Goal: Task Accomplishment & Management: Manage account settings

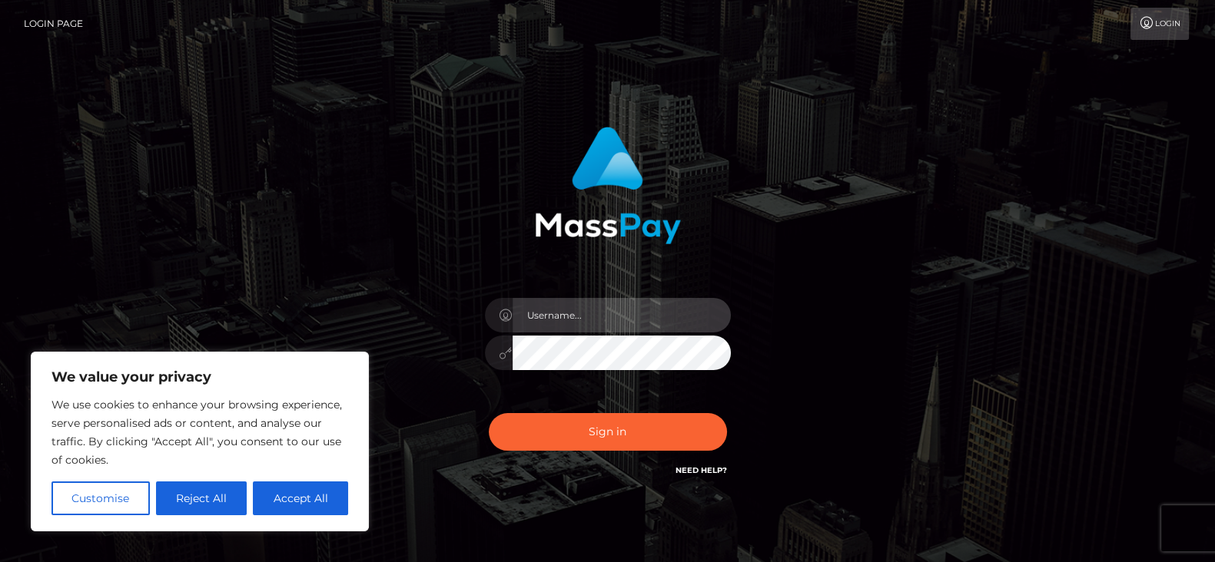
type input "fr.es"
drag, startPoint x: 903, startPoint y: 0, endPoint x: 320, endPoint y: 500, distance: 768.8
click at [313, 449] on button "Accept All" at bounding box center [300, 499] width 95 height 34
checkbox input "true"
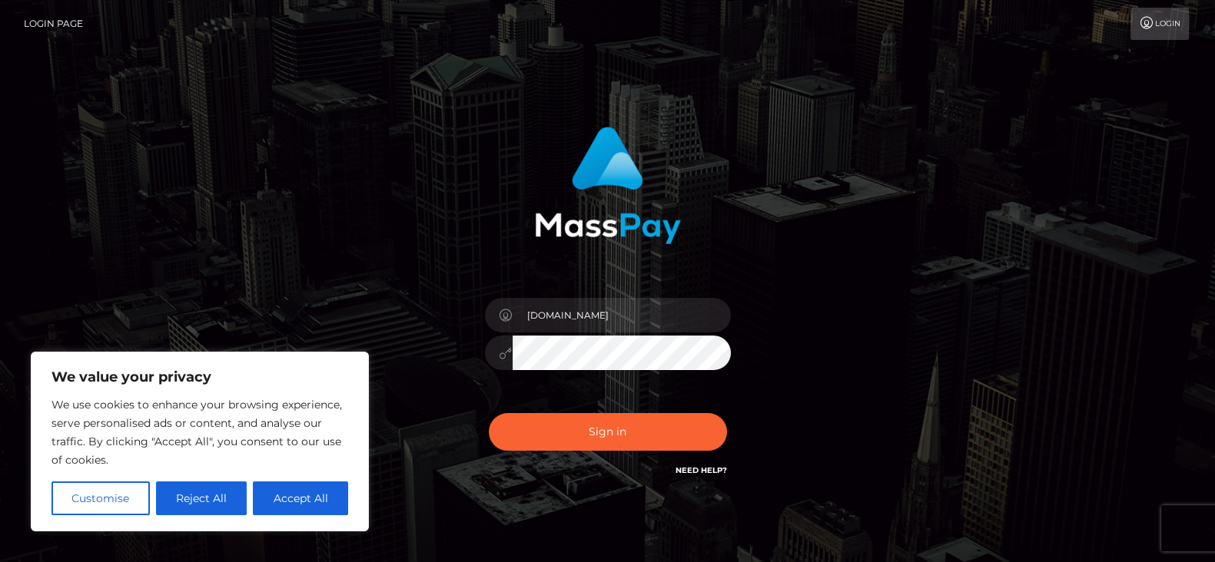
checkbox input "true"
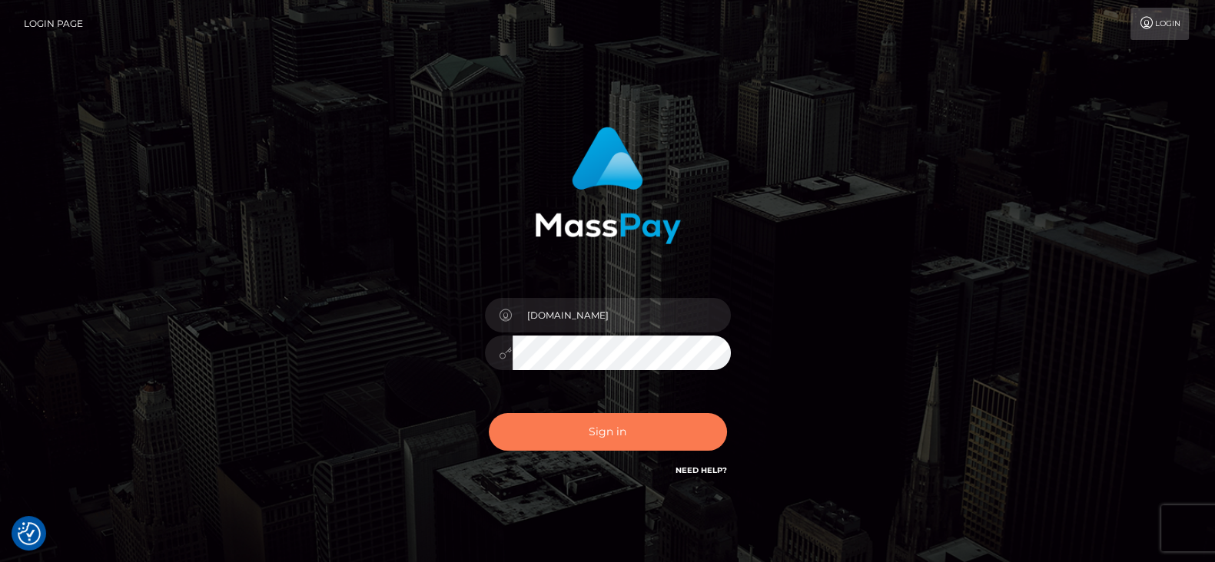
click at [591, 443] on button "Sign in" at bounding box center [608, 432] width 238 height 38
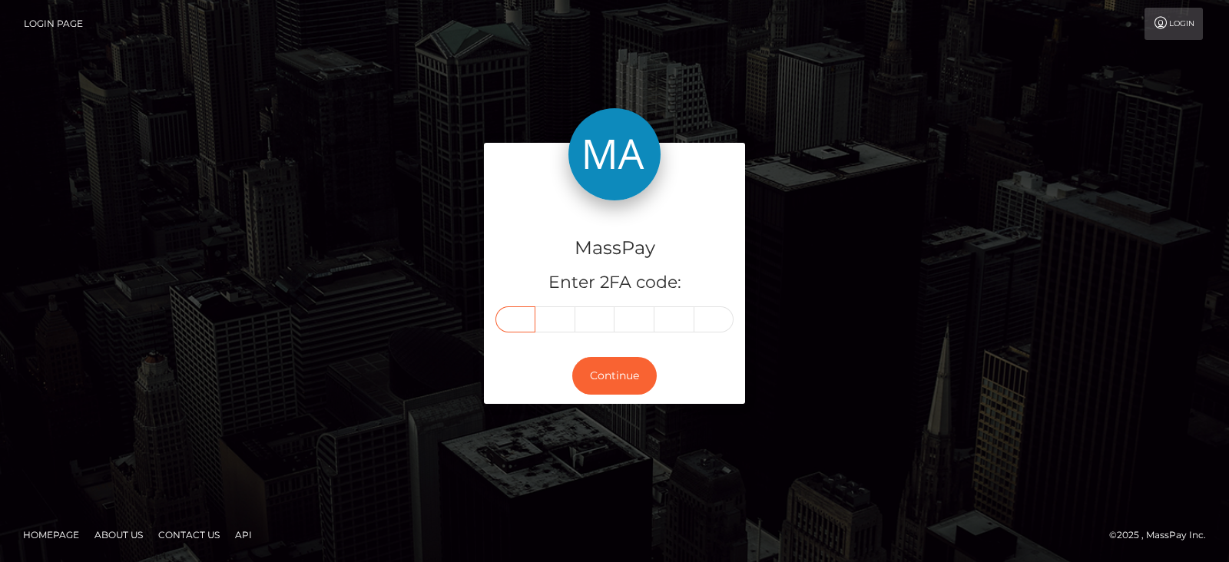
click at [517, 324] on input "text" at bounding box center [516, 320] width 40 height 26
paste input "8"
type input "8"
type input "0"
type input "6"
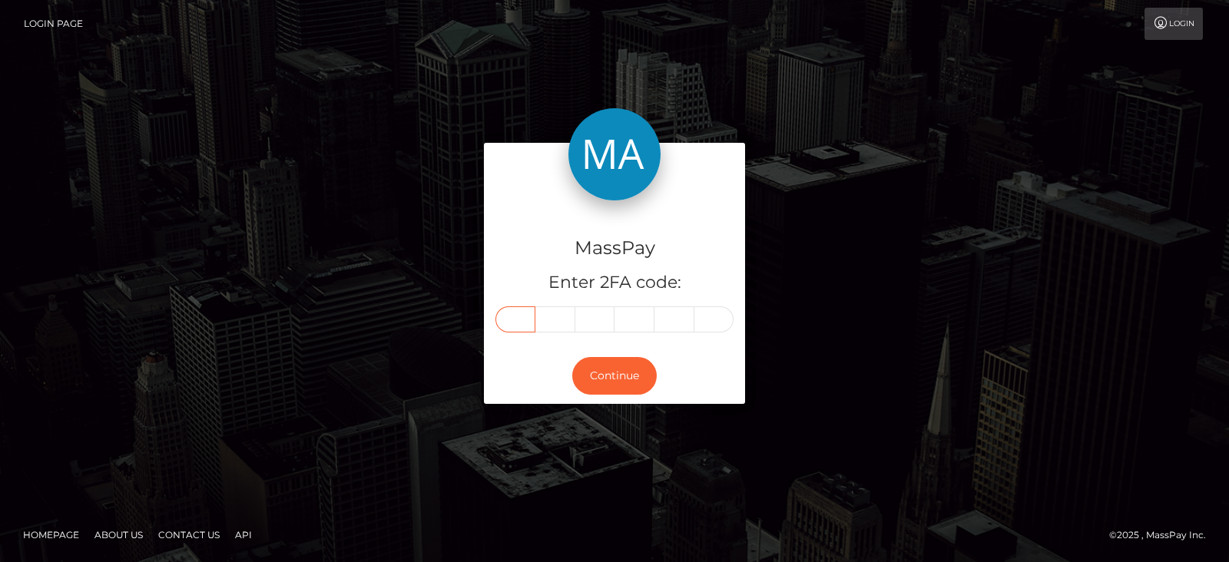
type input "8"
type input "9"
type input "6"
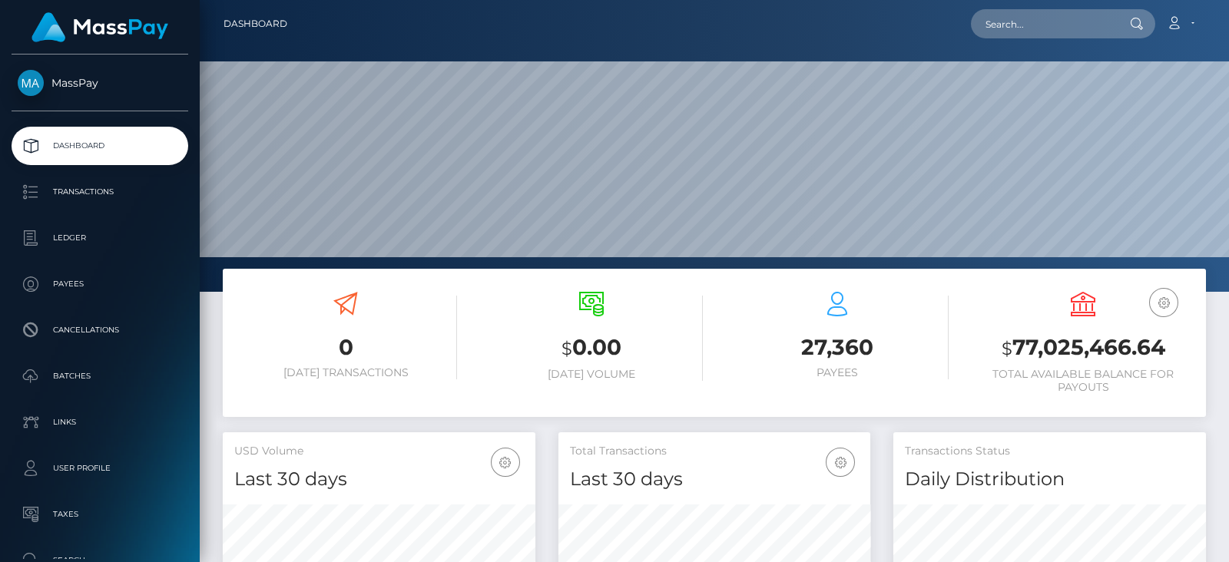
scroll to position [272, 312]
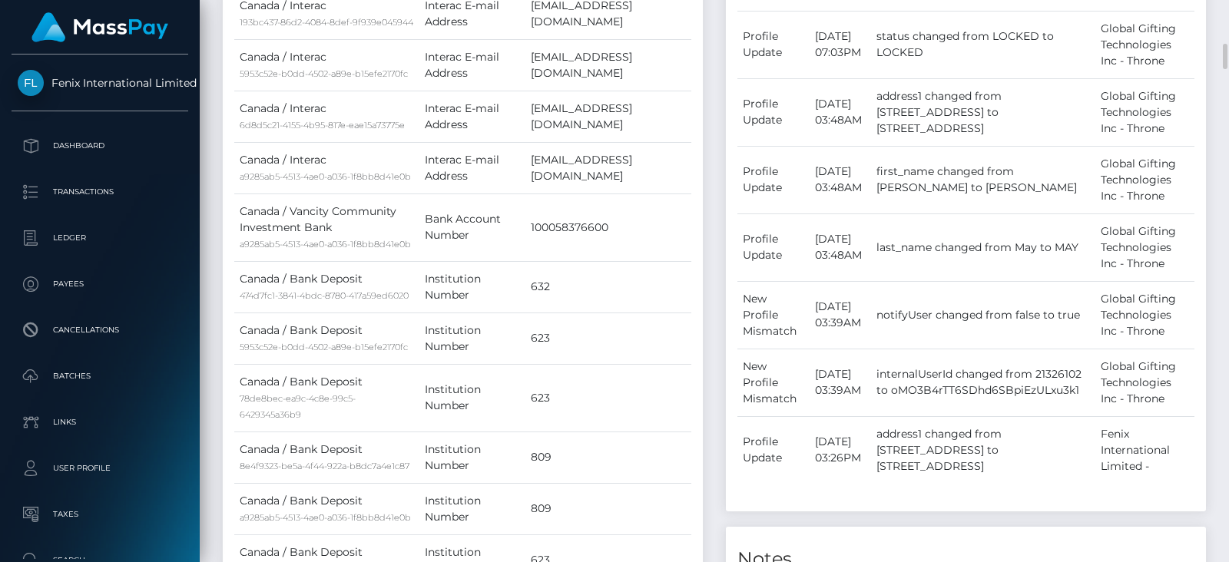
scroll to position [960, 0]
